Goal: Task Accomplishment & Management: Complete application form

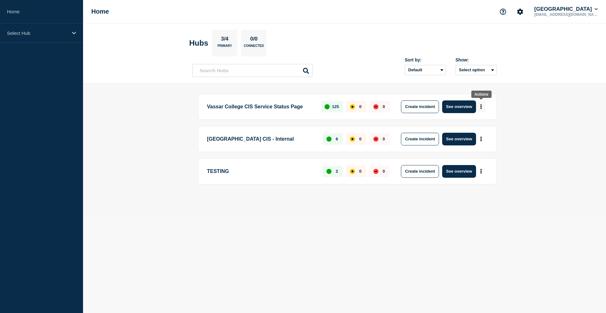
click at [481, 108] on icon "More actions" at bounding box center [481, 106] width 1 height 5
click at [431, 109] on button "Create incident" at bounding box center [420, 106] width 38 height 13
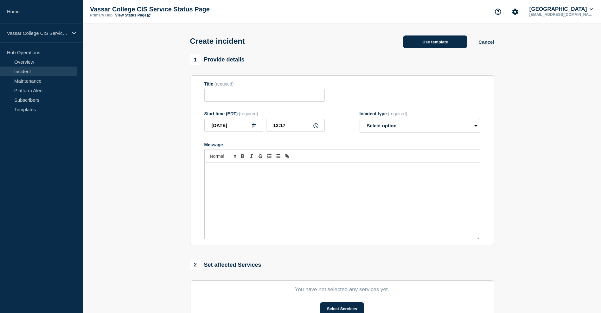
click at [448, 47] on button "Use template" at bounding box center [435, 41] width 64 height 13
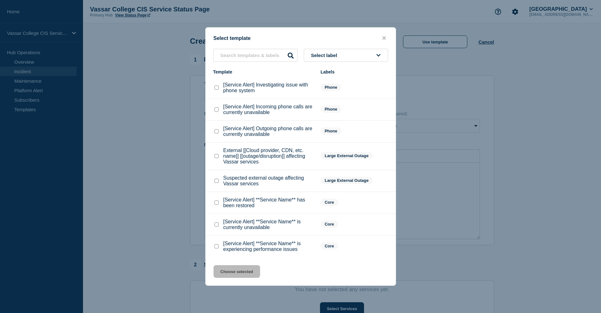
scroll to position [3, 0]
click at [217, 227] on checkbox"] "[Service Alert] **Service Name** is currently unavailable checkbox" at bounding box center [217, 225] width 4 height 4
checkbox checkbox"] "true"
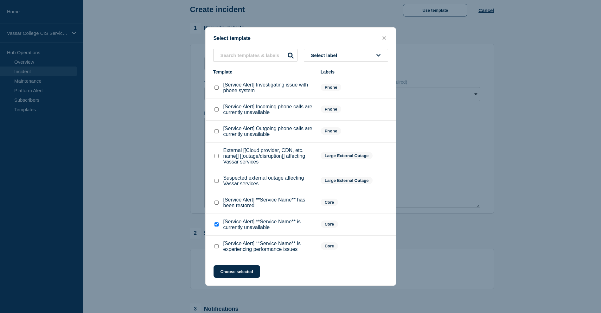
scroll to position [38, 0]
click at [245, 278] on button "Choose selected" at bounding box center [237, 271] width 47 height 13
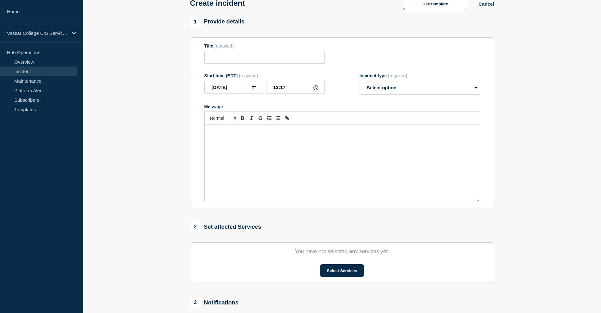
type input "[Service Alert] **Service Name** is currently unavailable"
select select "identified"
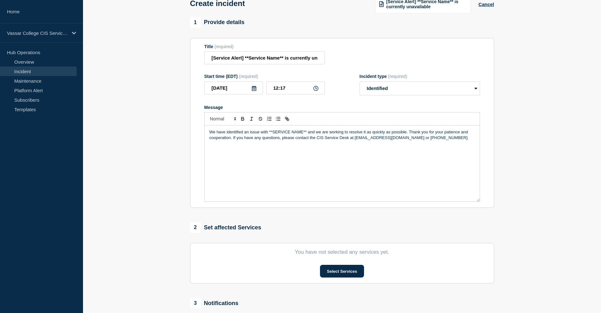
scroll to position [39, 0]
drag, startPoint x: 283, startPoint y: 60, endPoint x: 245, endPoint y: 61, distance: 38.4
click at [245, 61] on input "[Service Alert] **Service Name** is currently unavailable" at bounding box center [264, 56] width 120 height 13
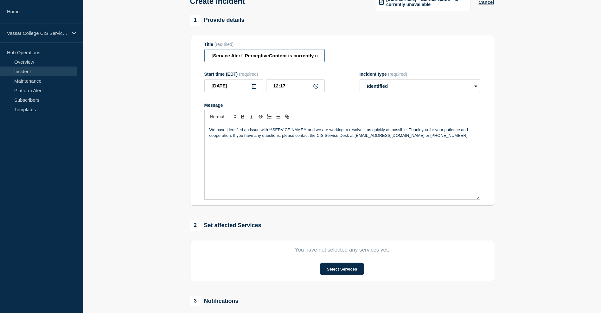
type input "[Service Alert] PerceptiveContent is currently unavailable"
drag, startPoint x: 306, startPoint y: 135, endPoint x: 293, endPoint y: 138, distance: 13.3
click at [269, 136] on p "We have identified an issue with **SERVICE NAME** and we are working to resolve…" at bounding box center [343, 133] width 266 height 12
click at [348, 272] on button "Select Services" at bounding box center [342, 269] width 44 height 13
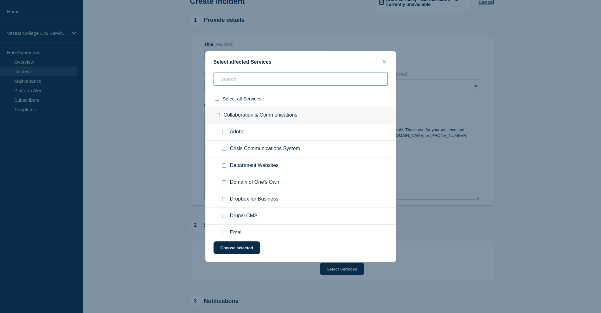
click at [270, 84] on input "text" at bounding box center [301, 79] width 174 height 13
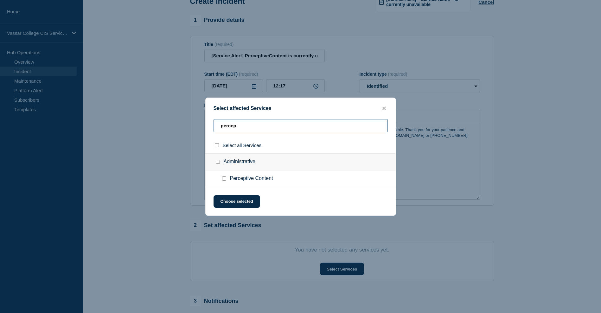
type input "percep"
click at [222, 182] on div at bounding box center [225, 179] width 9 height 6
drag, startPoint x: 224, startPoint y: 181, endPoint x: 225, endPoint y: 185, distance: 4.1
click at [224, 181] on input "Perceptive Content checkbox" at bounding box center [224, 179] width 4 height 4
checkbox input "true"
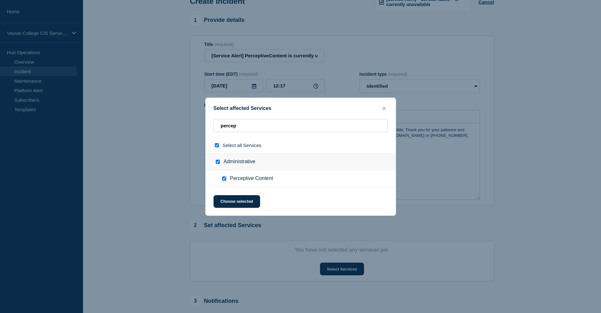
checkbox input "true"
click at [234, 201] on button "Choose selected" at bounding box center [237, 201] width 47 height 13
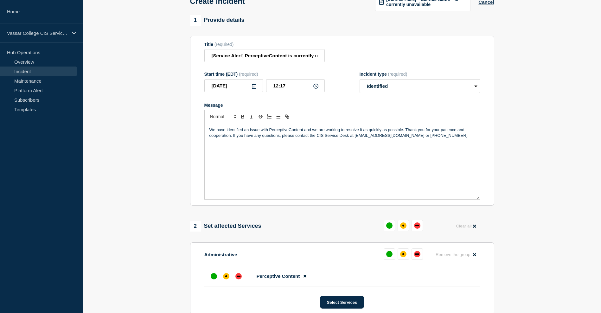
click at [288, 137] on p "We have identified an issue with PerceptiveContent and we are working to resolv…" at bounding box center [343, 133] width 266 height 12
click at [268, 59] on input "[Service Alert] PerceptiveContent is currently unavailable" at bounding box center [264, 55] width 120 height 13
click at [210, 59] on input "[Service Alert] Perceptive Content is currently unavailable" at bounding box center [264, 55] width 120 height 13
type input "[Service Alert] Perceptive Content is currently unavailable"
click at [341, 136] on p "We have identified an issue with Perceptive Content and we are working to resol…" at bounding box center [343, 133] width 266 height 12
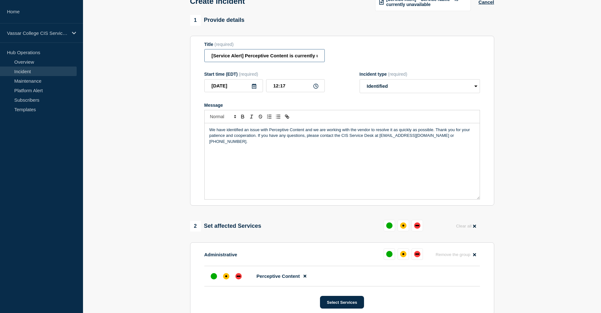
click at [244, 58] on input "[Service Alert] Perceptive Content is currently unavailable" at bounding box center [264, 55] width 120 height 13
drag, startPoint x: 245, startPoint y: 60, endPoint x: 326, endPoint y: 59, distance: 81.5
click at [326, 59] on div "Title (required) [Service Alert] Perceptive Content is currently unavailable" at bounding box center [342, 52] width 276 height 21
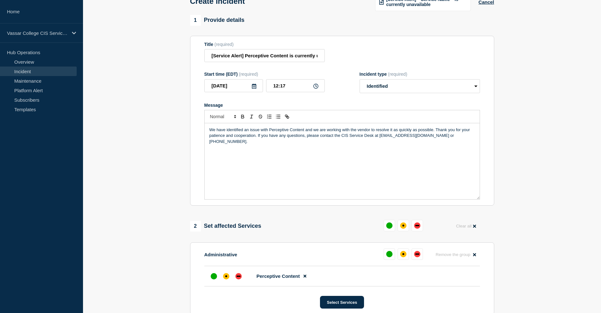
click at [329, 62] on div "Title (required) [Service Alert] Perceptive Content is currently unavailable" at bounding box center [342, 52] width 276 height 21
click at [414, 88] on select "Select option Investigating Identified Monitoring" at bounding box center [420, 86] width 120 height 14
click at [360, 84] on select "Select option Investigating Identified Monitoring" at bounding box center [420, 86] width 120 height 14
click at [435, 136] on p "We have identified an issue with Perceptive Content and we are working with the…" at bounding box center [343, 135] width 266 height 17
click at [243, 142] on p "We have identified an issue with Perceptive Content and we are working with the…" at bounding box center [343, 135] width 266 height 17
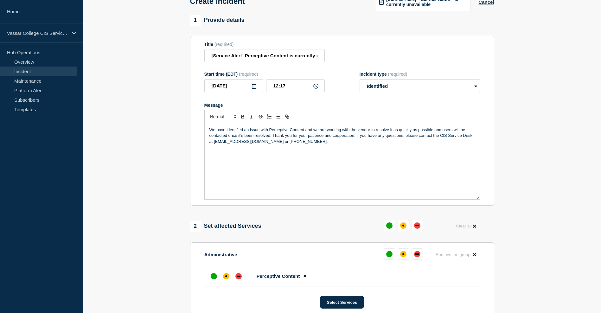
click at [360, 136] on p "We have identified an issue with Perceptive Content and we are working with the…" at bounding box center [343, 135] width 266 height 17
click at [370, 135] on p "We have identified an issue with Perceptive Content and we are working with the…" at bounding box center [343, 135] width 266 height 17
click at [240, 280] on div "down" at bounding box center [238, 276] width 6 height 6
click at [415, 136] on p "We have identified an issue with Perceptive Content and we are working to resol…" at bounding box center [343, 135] width 266 height 17
drag, startPoint x: 414, startPoint y: 137, endPoint x: 404, endPoint y: 136, distance: 10.1
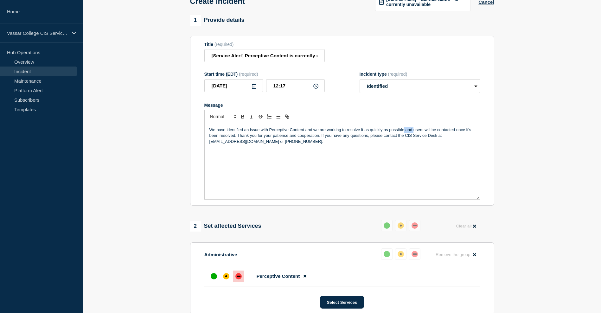
click at [404, 136] on p "We have identified an issue with Perceptive Content and we are working to resol…" at bounding box center [343, 135] width 266 height 17
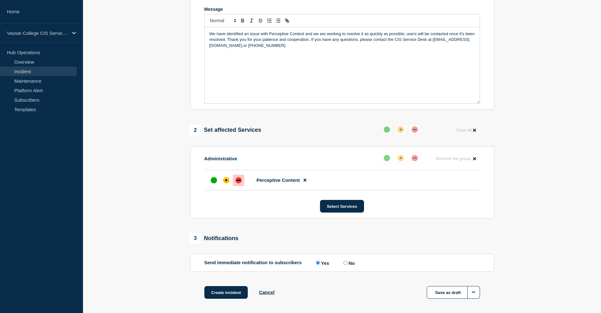
scroll to position [153, 0]
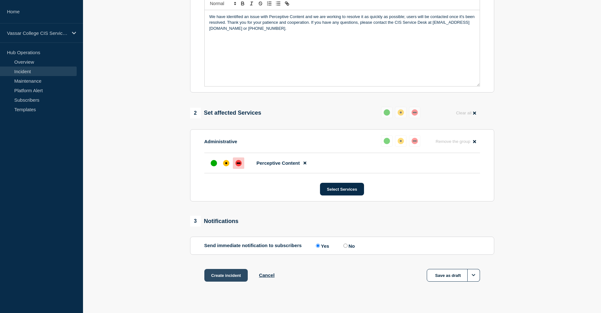
click at [225, 282] on button "Create incident" at bounding box center [226, 275] width 44 height 13
